Goal: Task Accomplishment & Management: Manage account settings

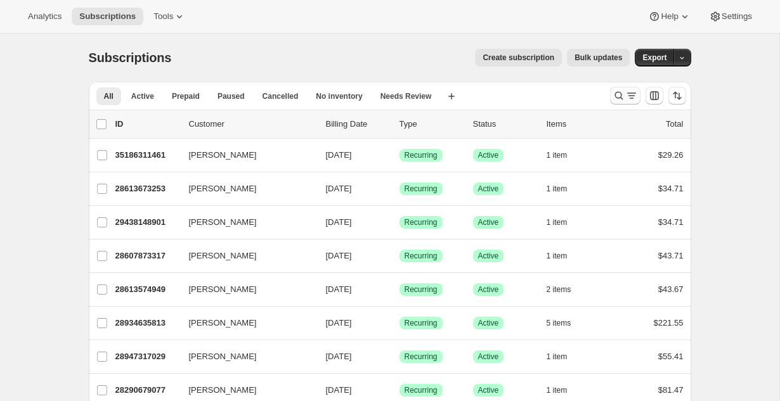
click at [623, 98] on icon "Search and filter results" at bounding box center [618, 95] width 13 height 13
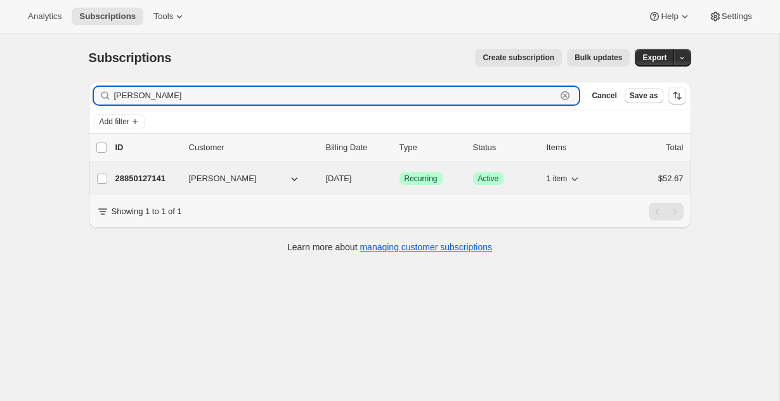
type input "edmon"
click at [134, 174] on p "28850127141" at bounding box center [146, 178] width 63 height 13
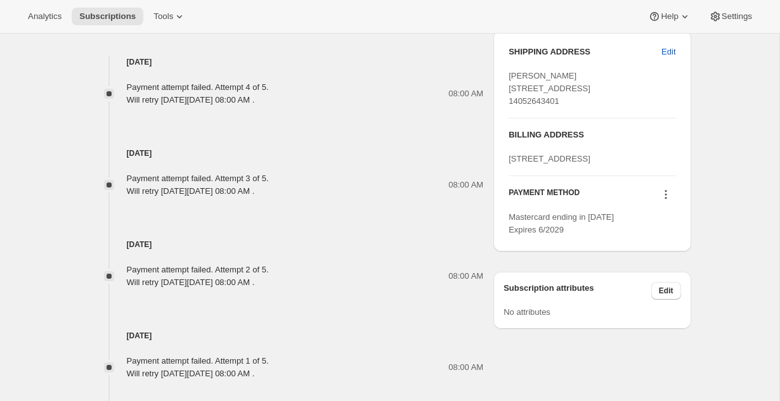
scroll to position [654, 0]
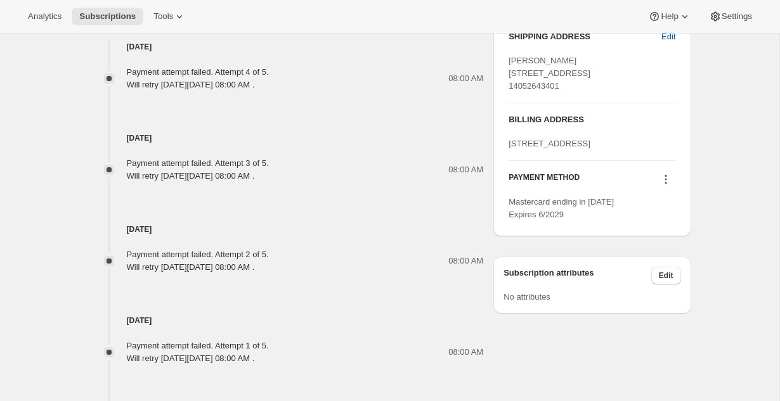
click at [666, 186] on icon at bounding box center [665, 179] width 13 height 13
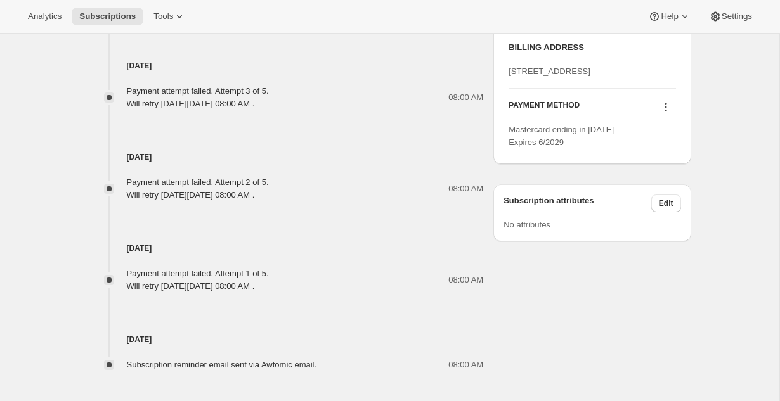
scroll to position [728, 0]
click at [664, 112] on icon at bounding box center [665, 105] width 13 height 13
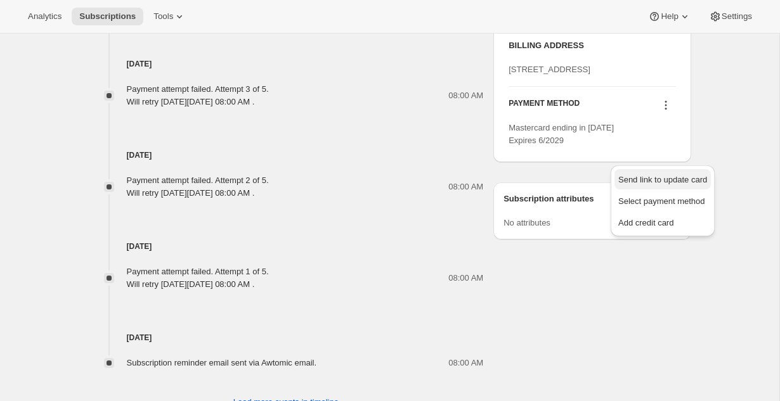
click at [664, 175] on span "Send link to update card" at bounding box center [662, 180] width 89 height 10
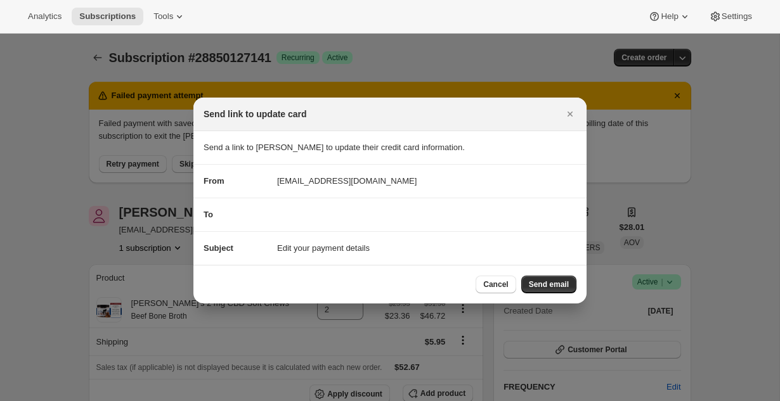
scroll to position [0, 0]
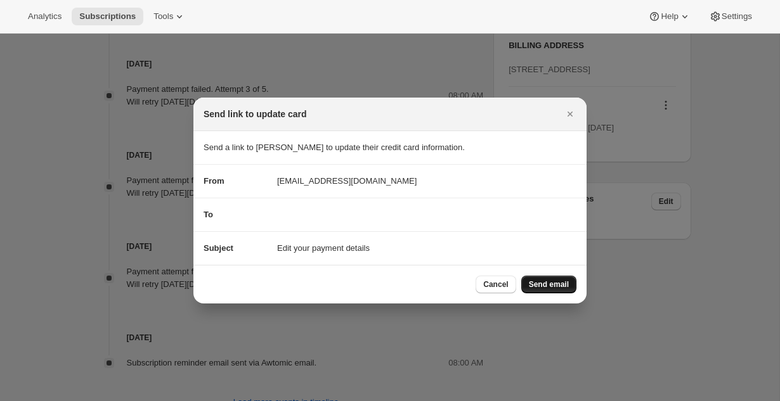
click at [560, 285] on span "Send email" at bounding box center [549, 285] width 40 height 10
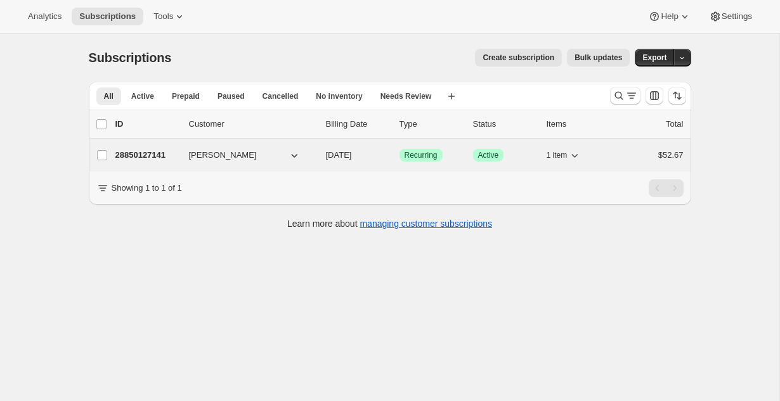
click at [134, 152] on p "28850127141" at bounding box center [146, 155] width 63 height 13
click at [146, 153] on p "28850127141" at bounding box center [146, 155] width 63 height 13
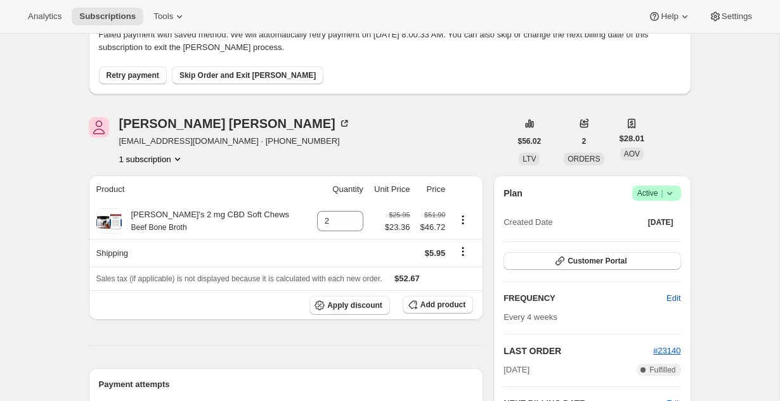
scroll to position [101, 0]
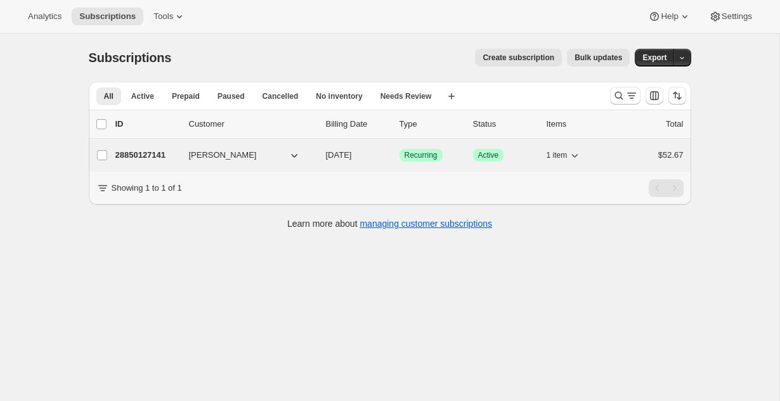
click at [151, 153] on p "28850127141" at bounding box center [146, 155] width 63 height 13
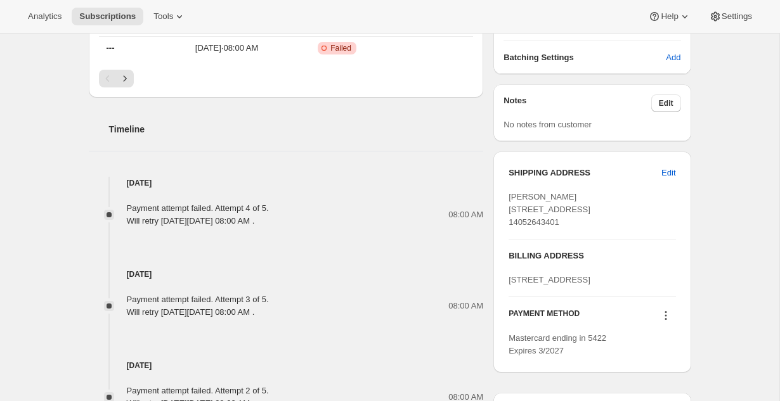
scroll to position [520, 0]
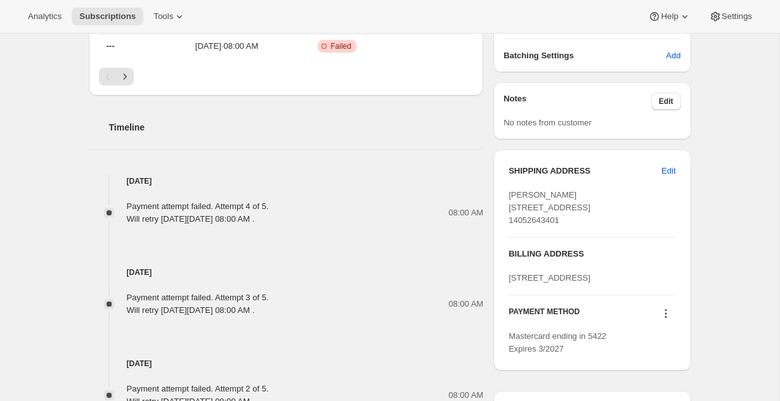
drag, startPoint x: 590, startPoint y: 226, endPoint x: 504, endPoint y: 193, distance: 91.5
click at [504, 193] on div "SHIPPING ADDRESS Edit Jennifer Edmonson 7413 NW 26th St Bethany OK, 73008 Unite…" at bounding box center [591, 260] width 197 height 221
copy span "Jennifer Edmonson 7413 NW 26th St Bethany OK, 73008"
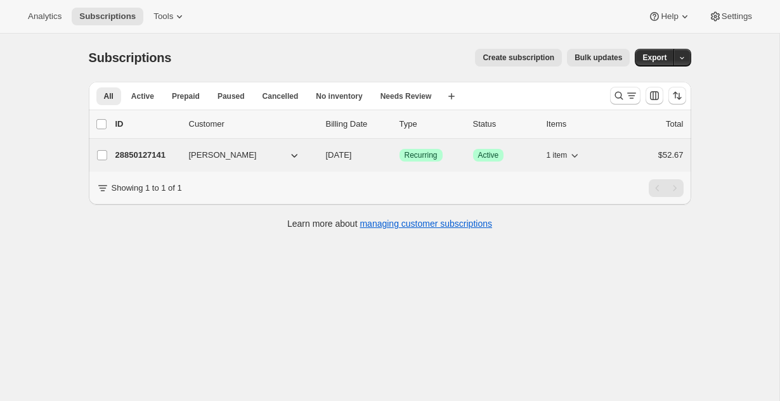
click at [169, 153] on p "28850127141" at bounding box center [146, 155] width 63 height 13
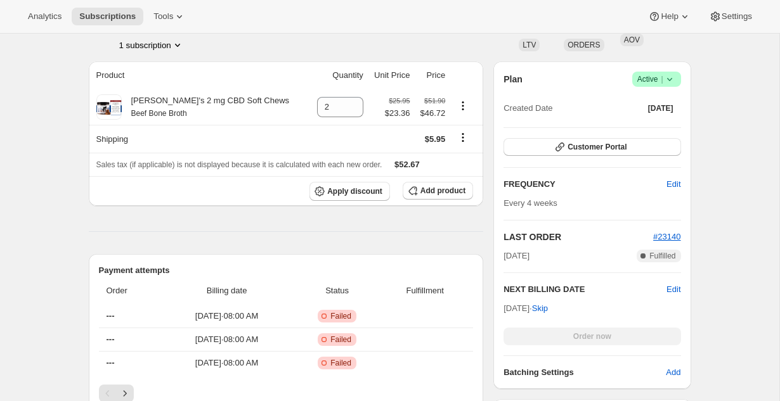
scroll to position [221, 0]
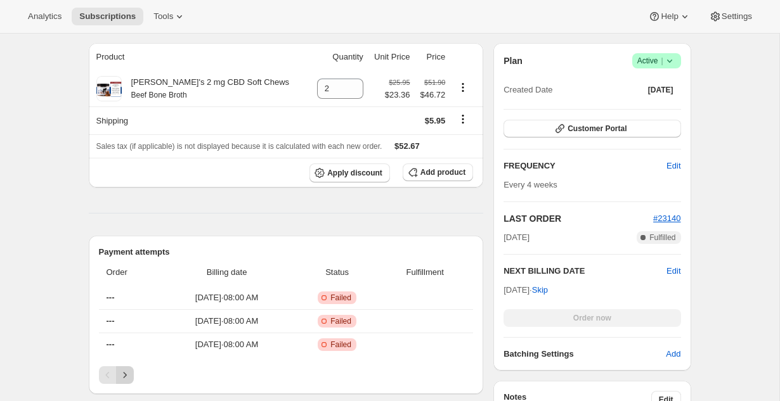
click at [129, 373] on icon "Next" at bounding box center [125, 375] width 13 height 13
click at [538, 131] on button "Customer Portal" at bounding box center [591, 129] width 177 height 18
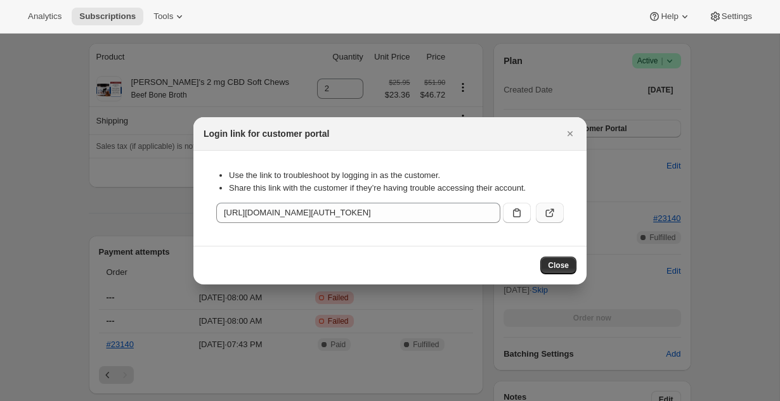
click at [548, 215] on icon ":r2r:" at bounding box center [549, 213] width 13 height 13
click at [549, 261] on span "Close" at bounding box center [558, 266] width 21 height 10
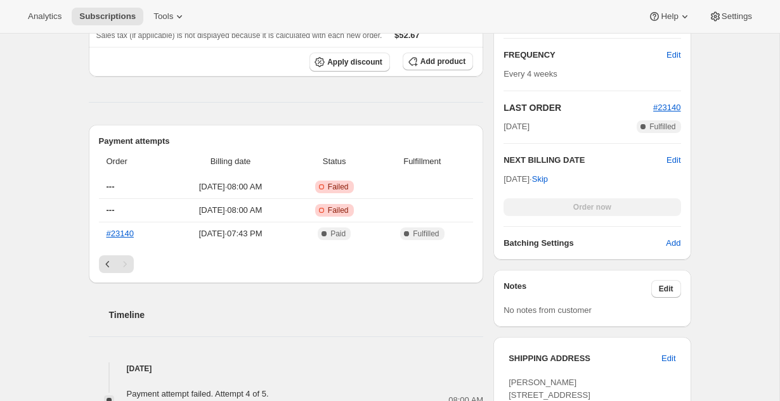
scroll to position [333, 0]
click at [108, 262] on icon "Previous" at bounding box center [107, 263] width 13 height 13
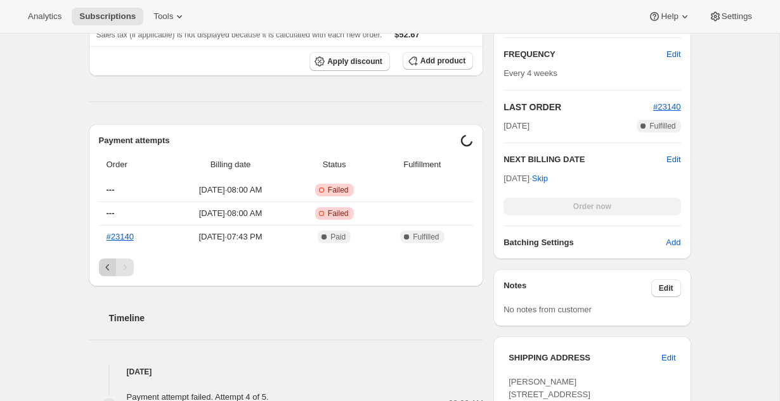
click at [108, 262] on icon "Previous" at bounding box center [107, 267] width 13 height 13
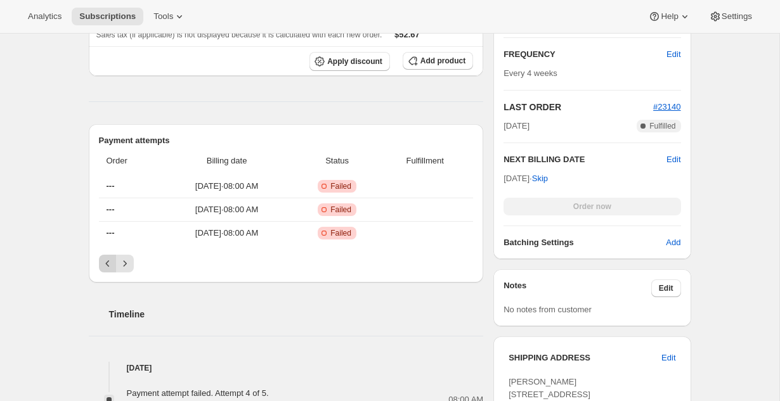
click at [108, 262] on icon "Previous" at bounding box center [107, 263] width 13 height 13
click at [108, 262] on div "Pagination" at bounding box center [108, 264] width 18 height 18
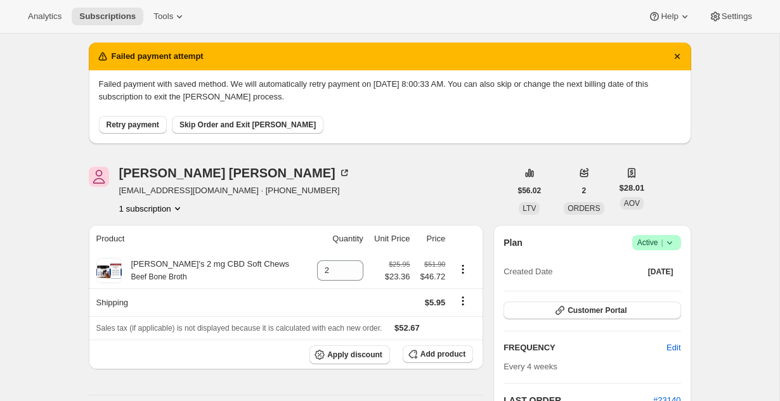
scroll to position [50, 0]
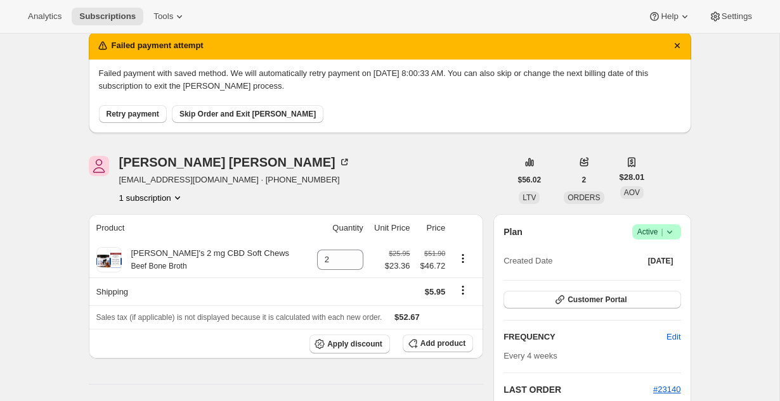
click at [139, 115] on span "Retry payment" at bounding box center [132, 114] width 53 height 10
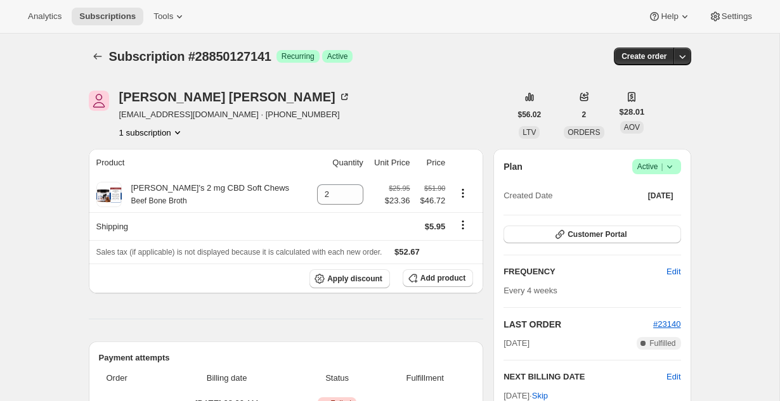
scroll to position [0, 0]
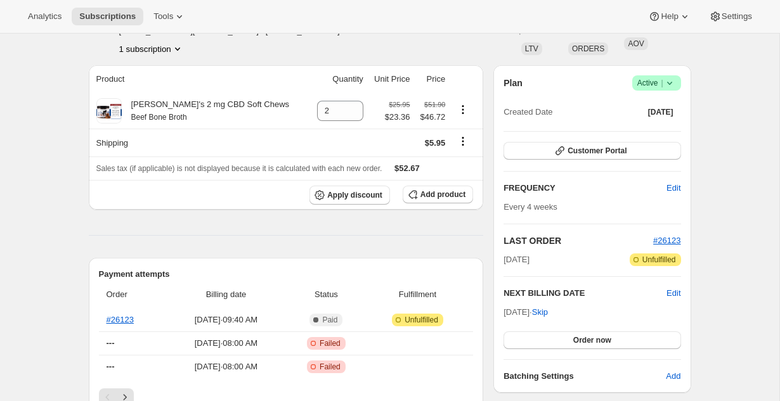
scroll to position [86, 0]
click at [615, 156] on button "Customer Portal" at bounding box center [591, 150] width 177 height 18
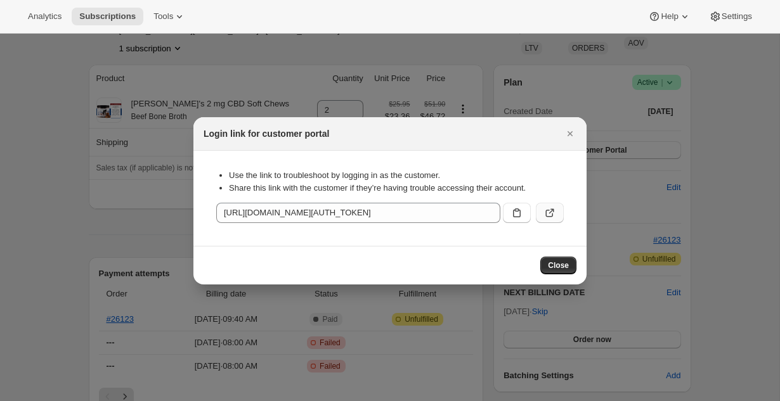
click at [548, 217] on icon ":r1i:" at bounding box center [549, 213] width 13 height 13
